Goal: Information Seeking & Learning: Learn about a topic

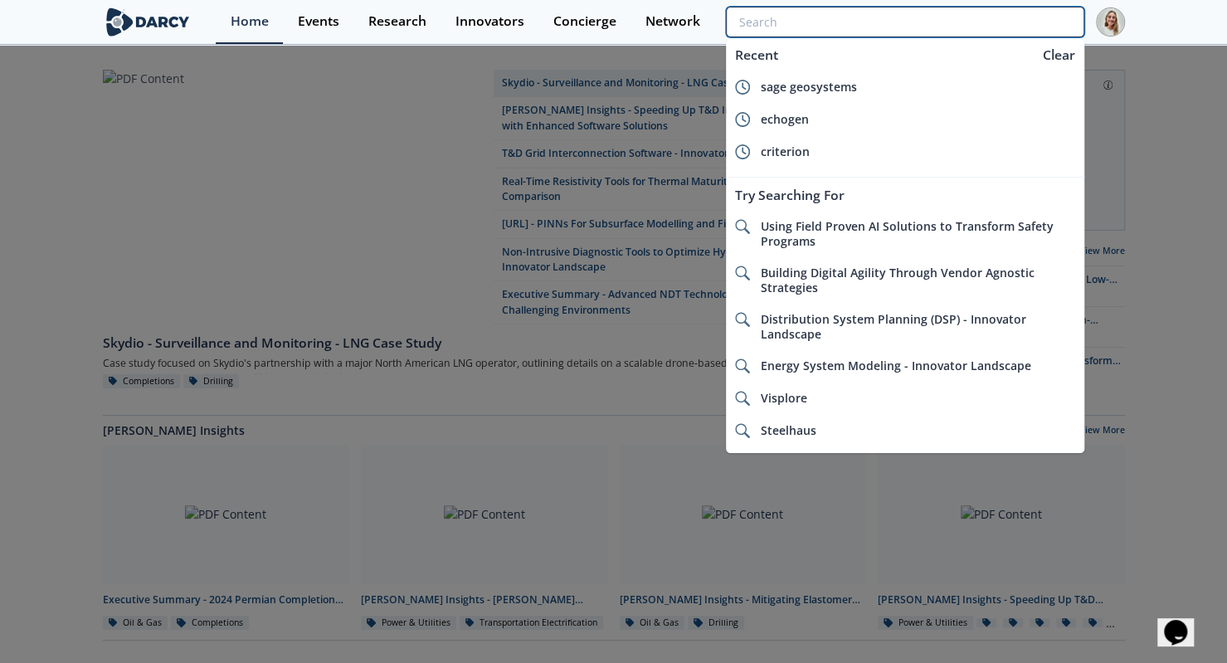
click at [1034, 12] on input "search" at bounding box center [905, 22] width 358 height 31
click at [410, 15] on div "Research" at bounding box center [397, 21] width 58 height 13
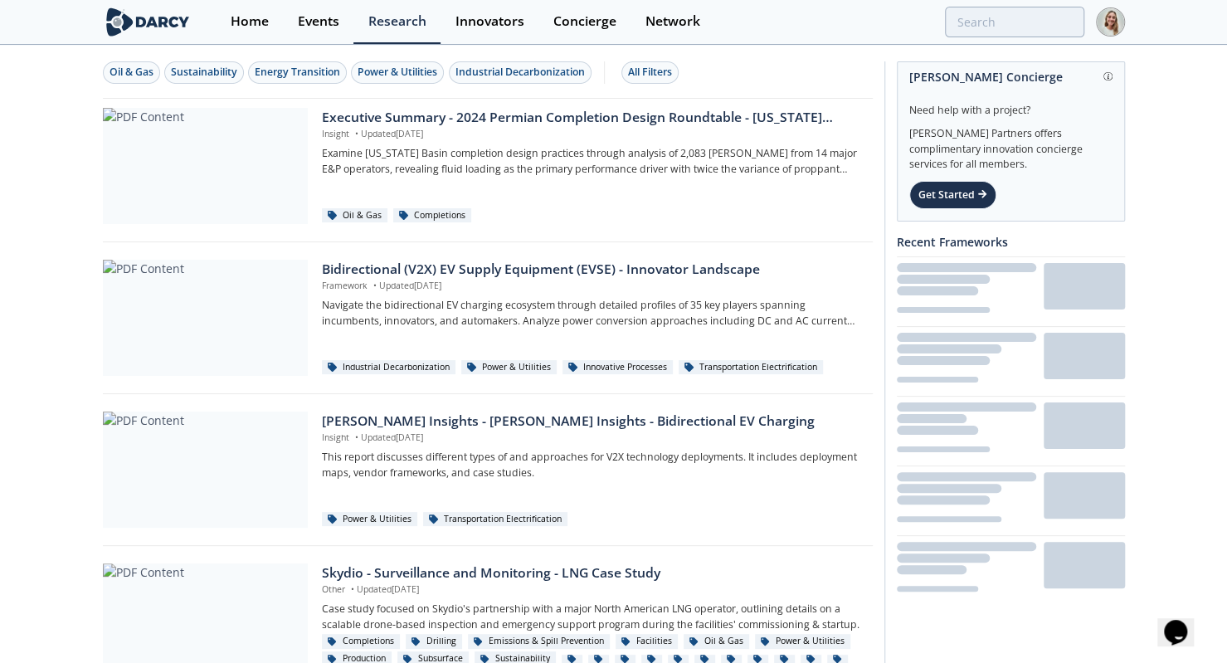
click at [629, 70] on div "All Filters" at bounding box center [650, 72] width 44 height 15
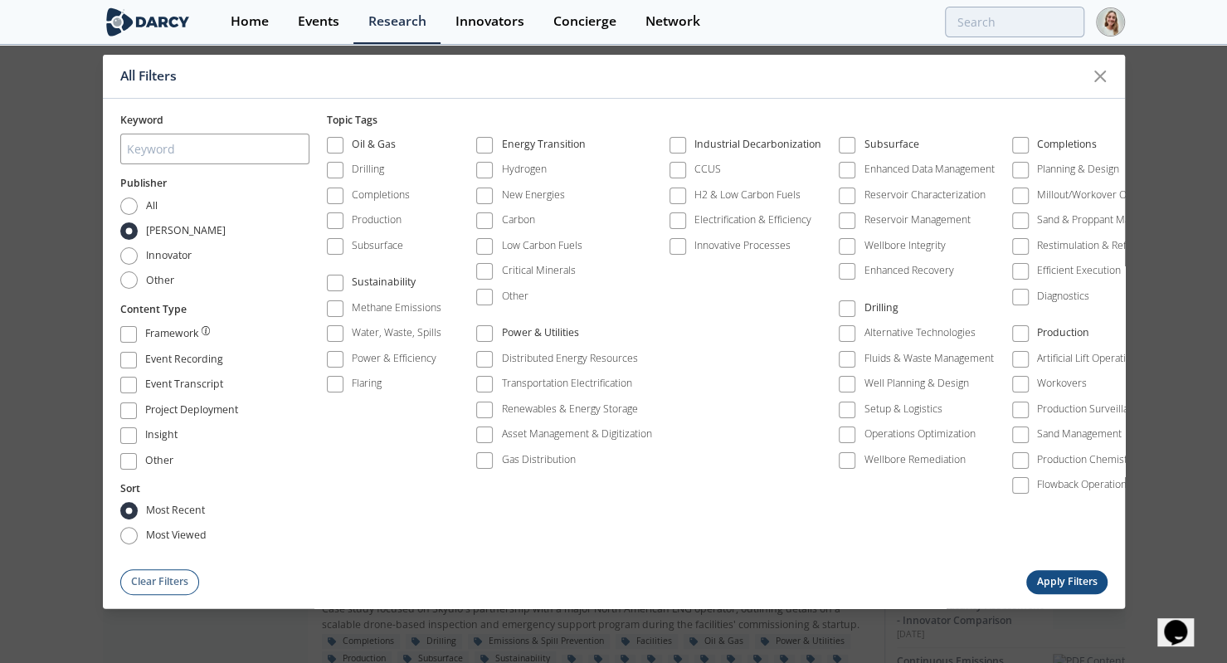
click at [154, 334] on div "Framework" at bounding box center [171, 336] width 53 height 20
click at [519, 210] on label "Carbon" at bounding box center [505, 221] width 59 height 22
click at [525, 218] on div "Carbon" at bounding box center [518, 219] width 33 height 15
click at [1099, 569] on button "Apply Filters" at bounding box center [1066, 581] width 81 height 24
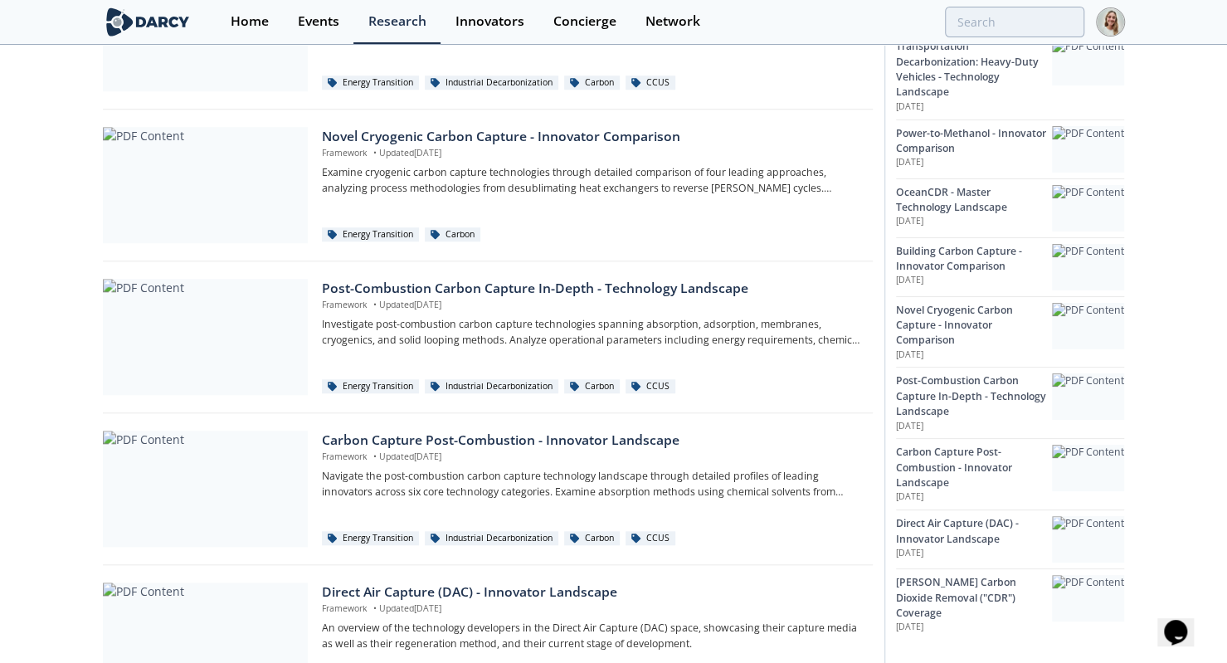
scroll to position [748, 0]
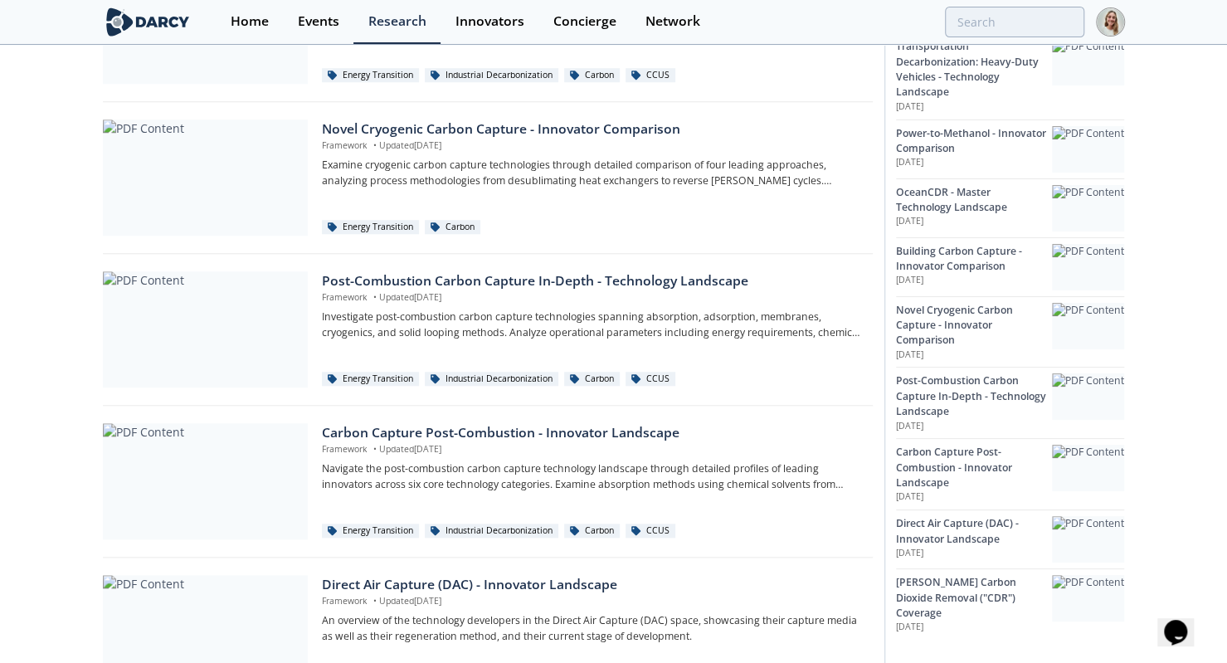
click at [554, 281] on div "Post-Combustion Carbon Capture In-Depth - Technology Landscape" at bounding box center [591, 281] width 539 height 20
